Goal: Task Accomplishment & Management: Use online tool/utility

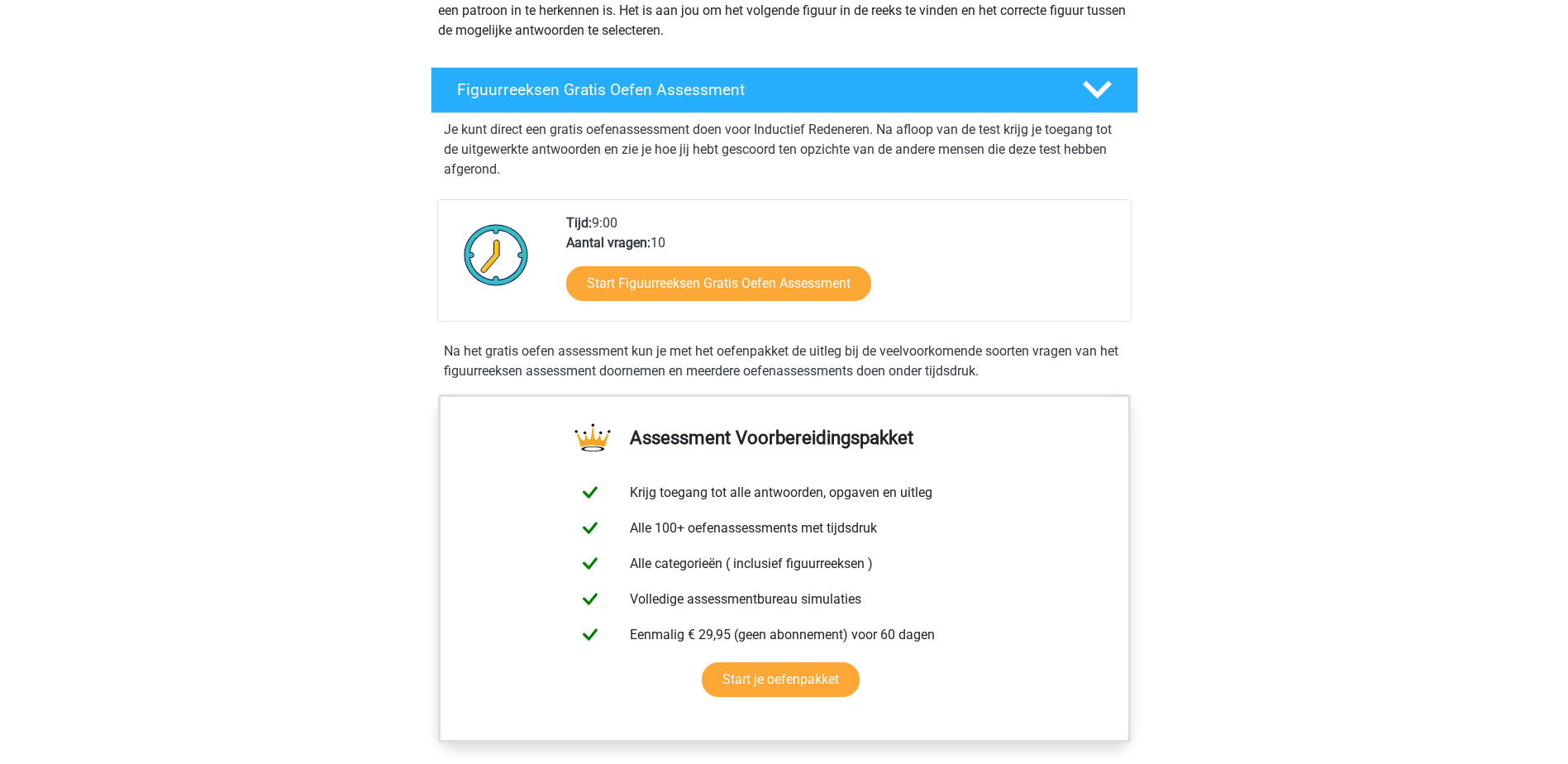
scroll to position [248, 0]
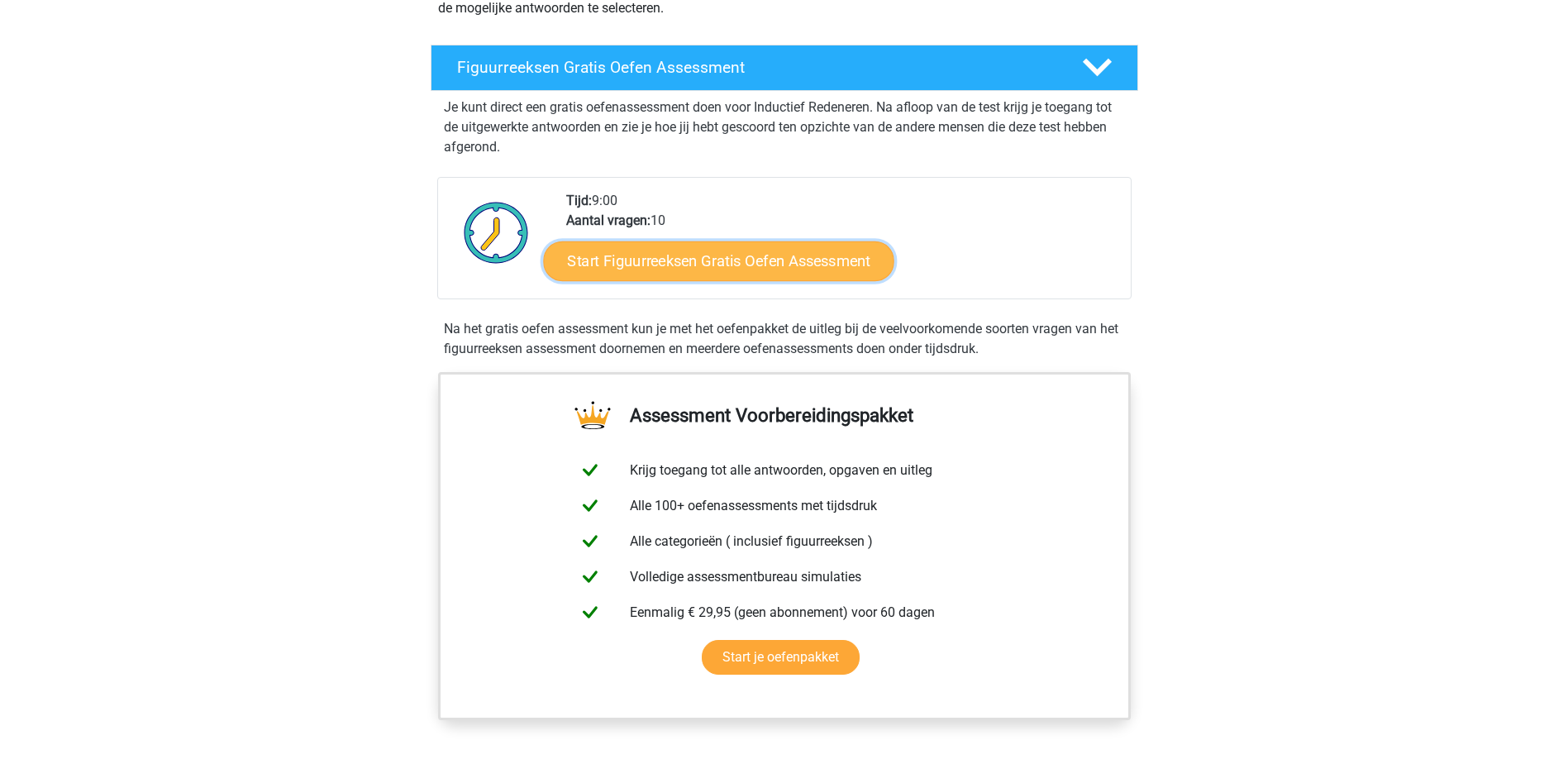
click at [747, 265] on link "Start Figuurreeksen Gratis Oefen Assessment" at bounding box center [718, 260] width 350 height 40
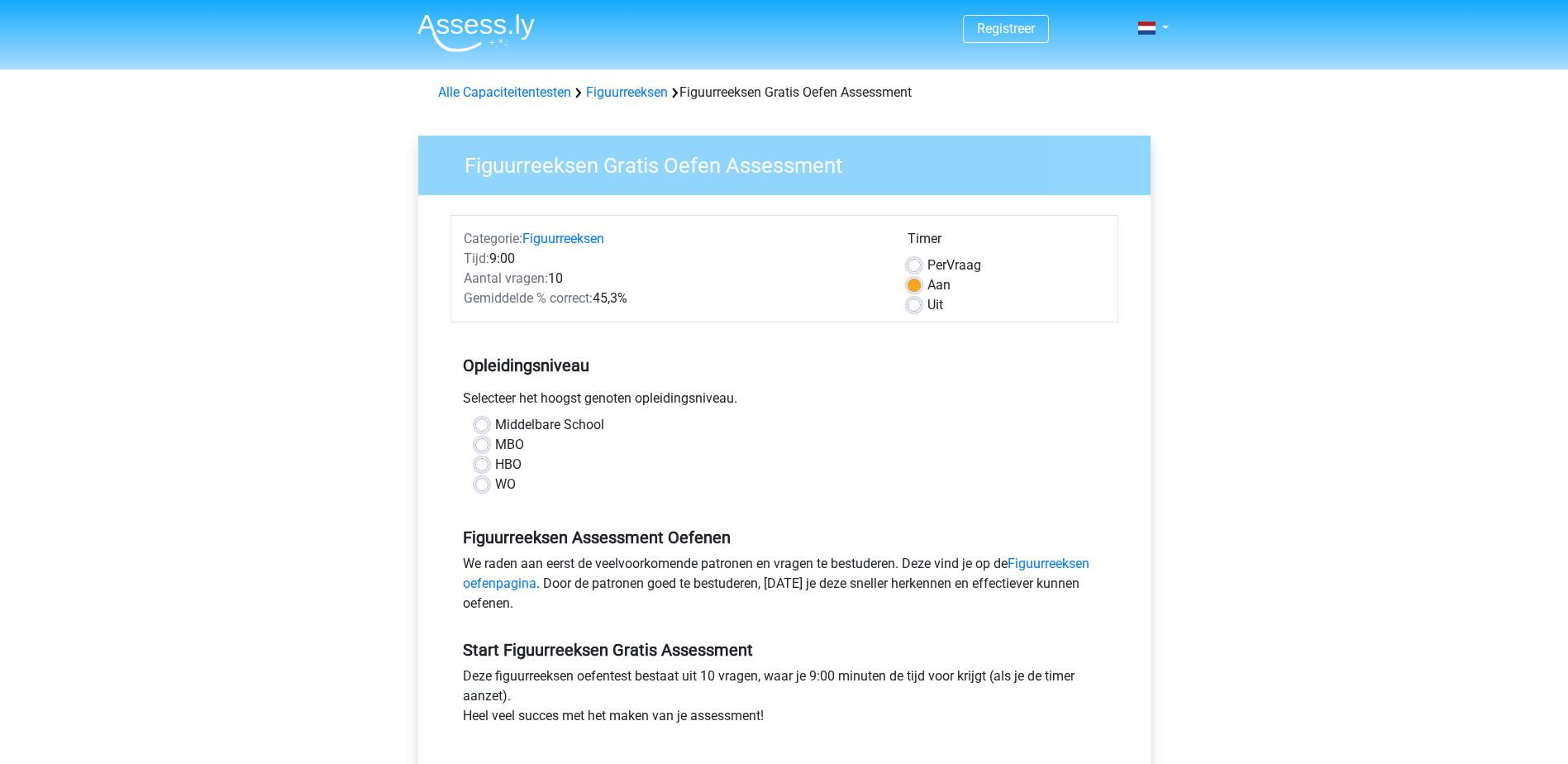
click at [522, 445] on label "MBO" at bounding box center [509, 444] width 29 height 19
click at [488, 445] on input "MBO" at bounding box center [482, 443] width 13 height 17
radio input "true"
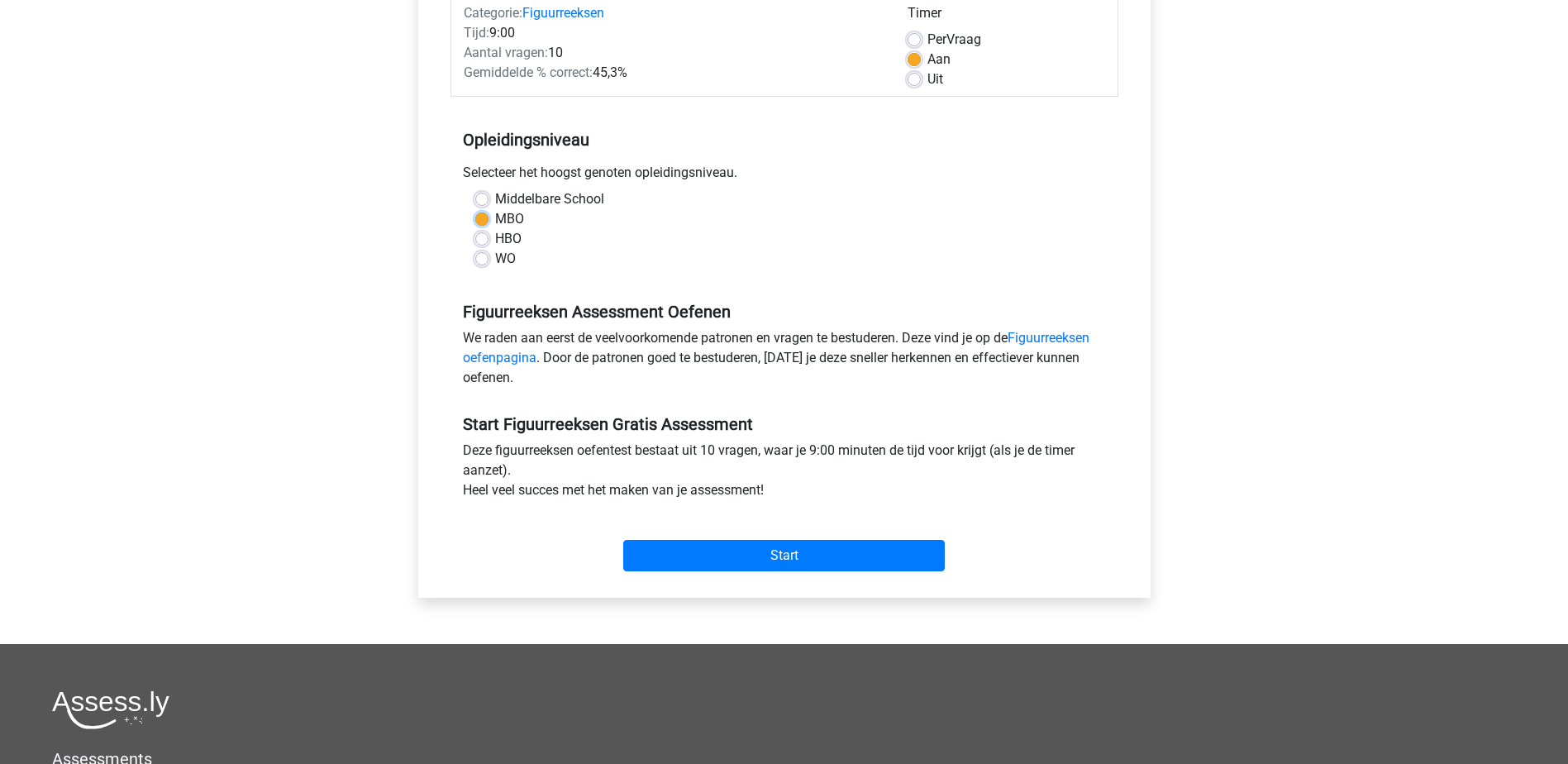
scroll to position [248, 0]
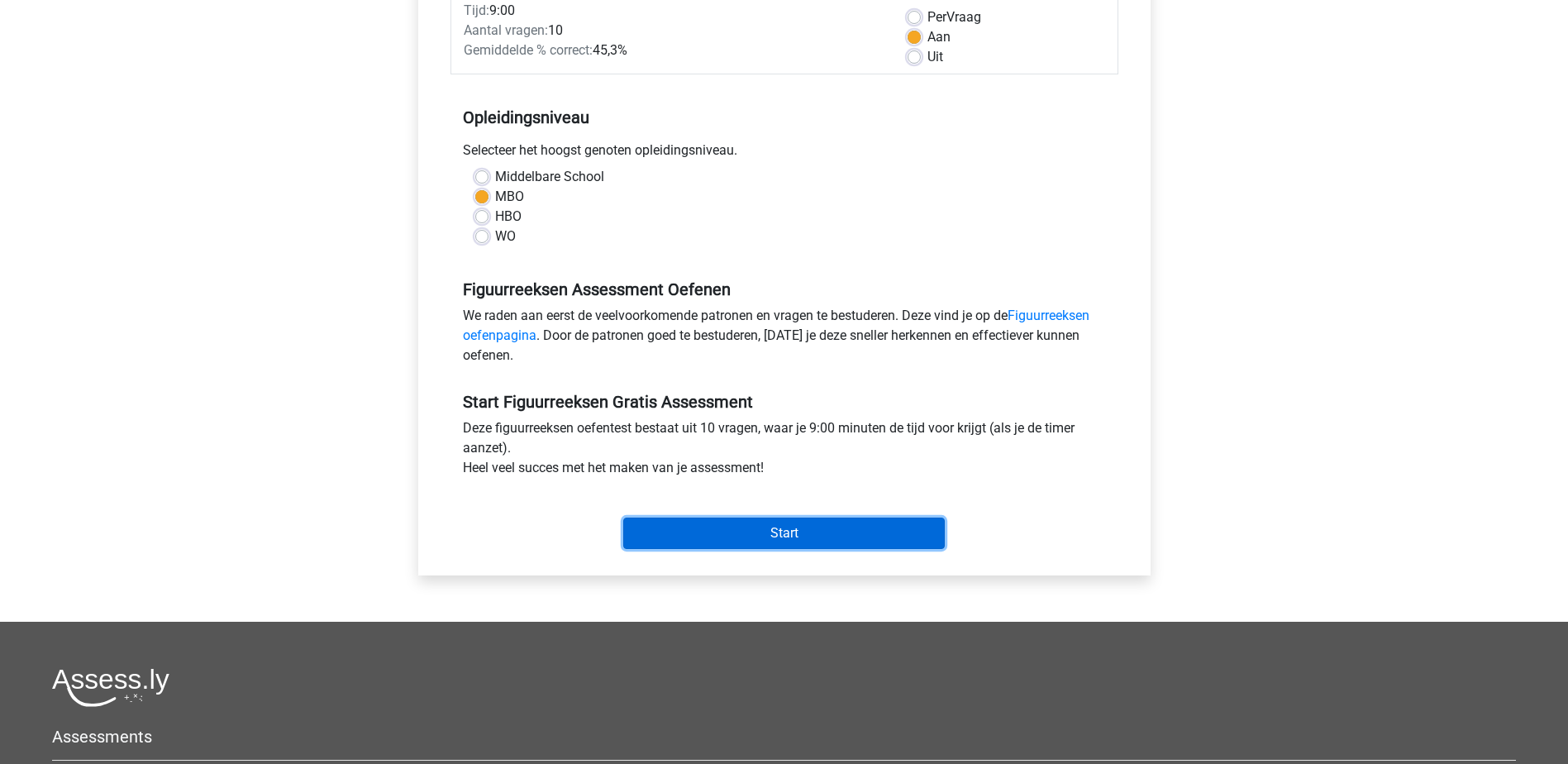
click at [787, 525] on input "Start" at bounding box center [784, 533] width 321 height 31
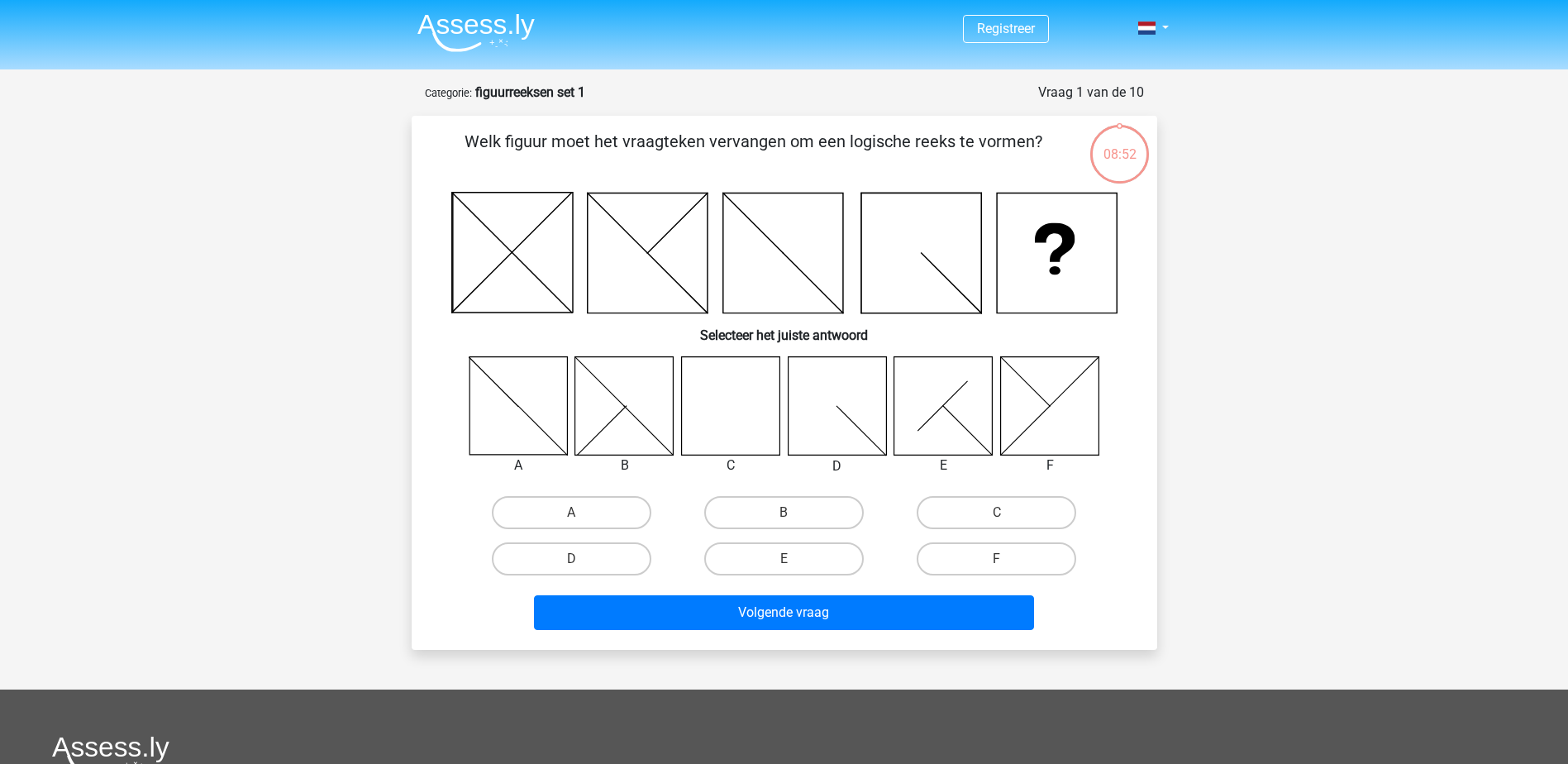
click at [755, 395] on icon at bounding box center [730, 406] width 98 height 98
click at [1025, 516] on label "C" at bounding box center [997, 512] width 159 height 33
click at [1008, 516] on input "C" at bounding box center [1002, 518] width 11 height 11
radio input "true"
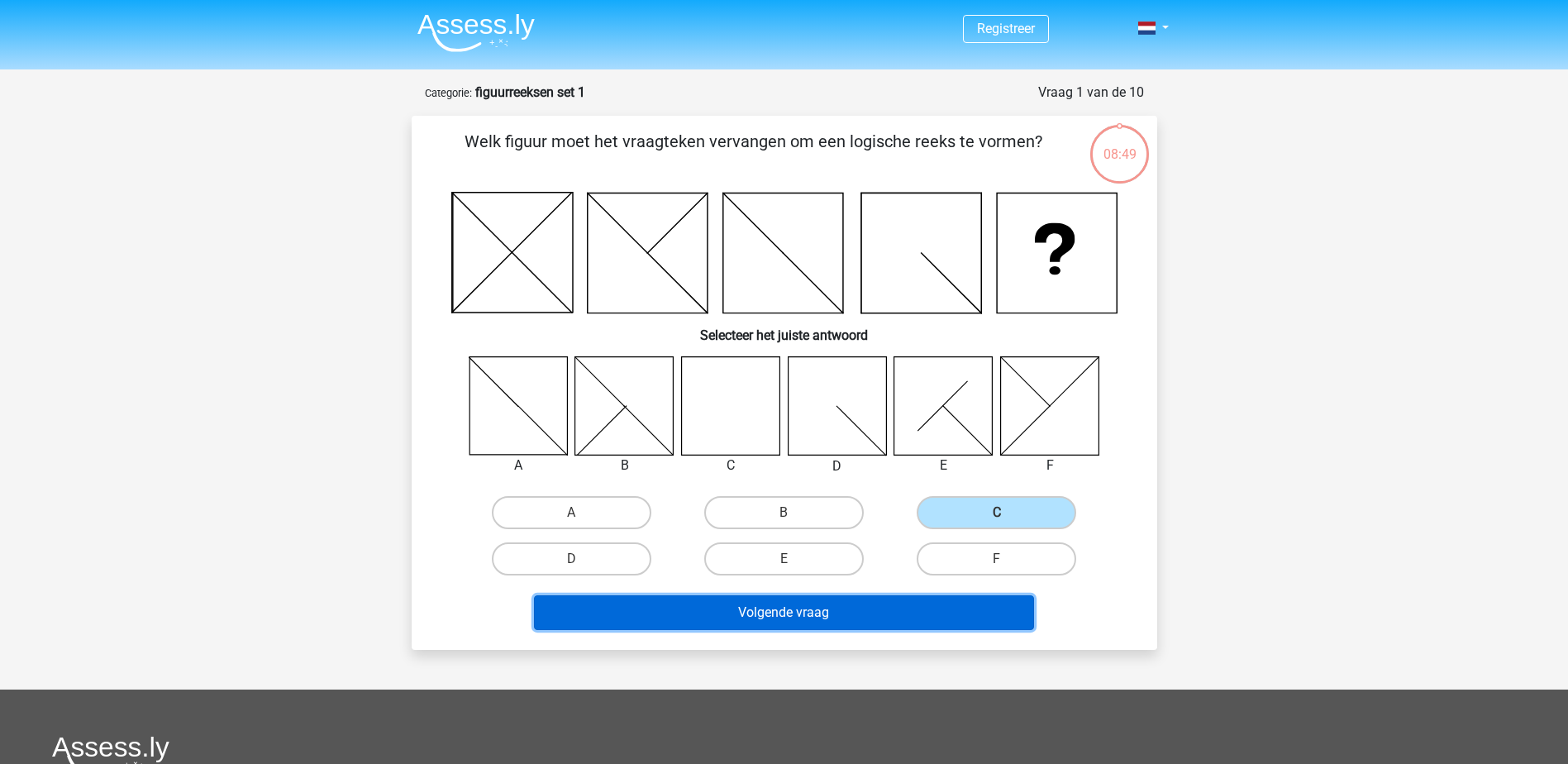
click at [809, 612] on button "Volgende vraag" at bounding box center [784, 612] width 500 height 34
